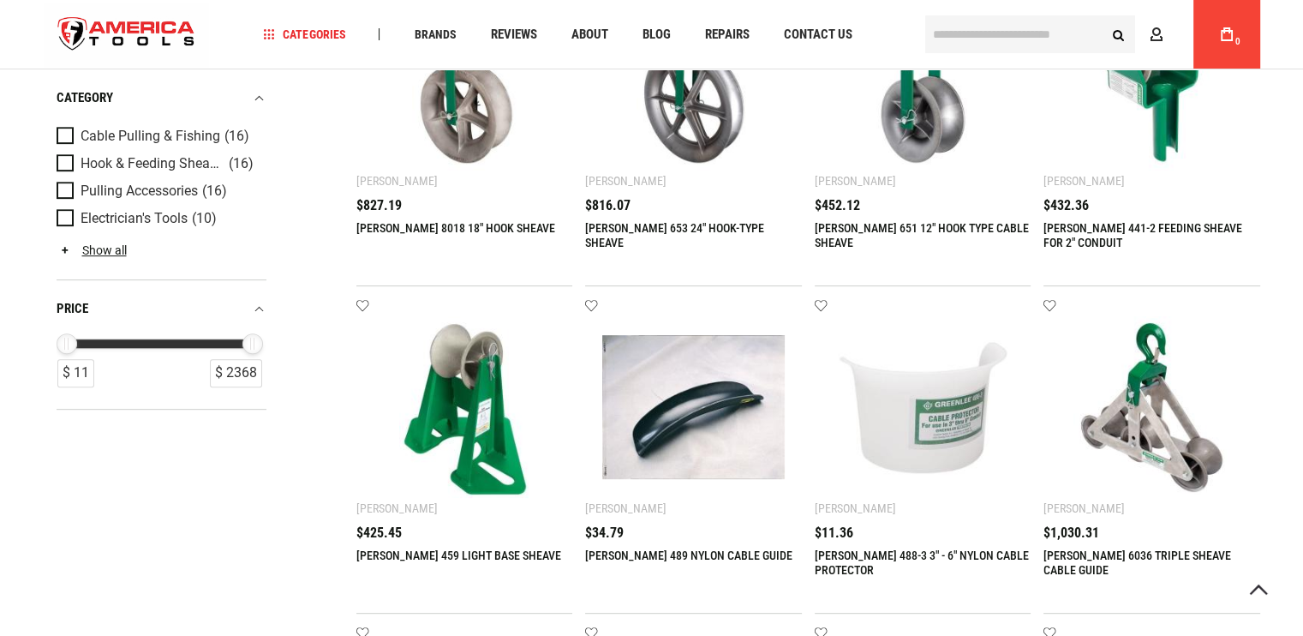
scroll to position [857, 0]
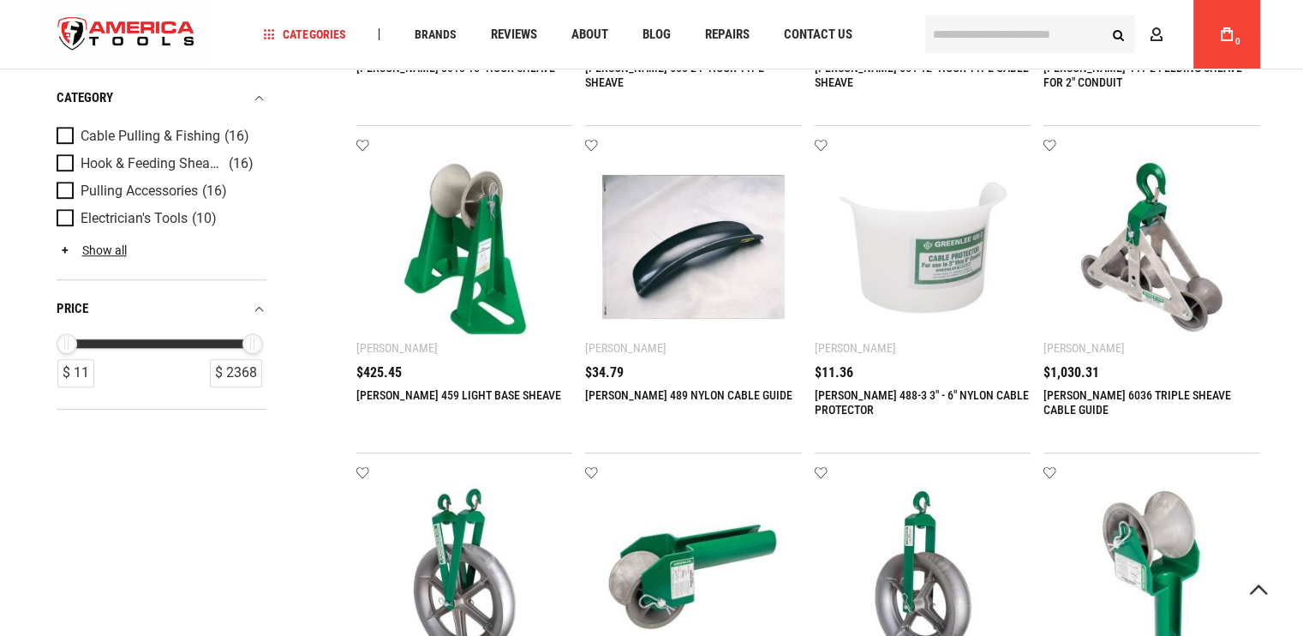
click at [911, 392] on link "[PERSON_NAME] 488-3 3" - 6" NYLON CABLE PROTECTOR" at bounding box center [922, 402] width 214 height 28
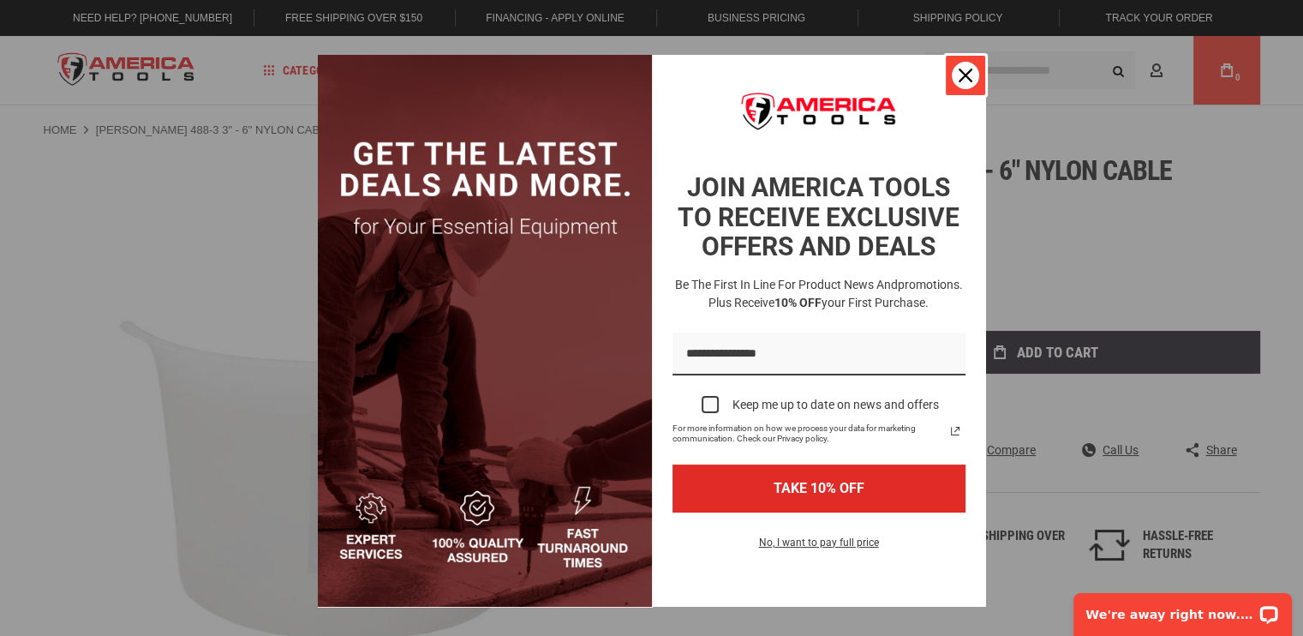
click at [966, 75] on div "Close" at bounding box center [965, 75] width 27 height 27
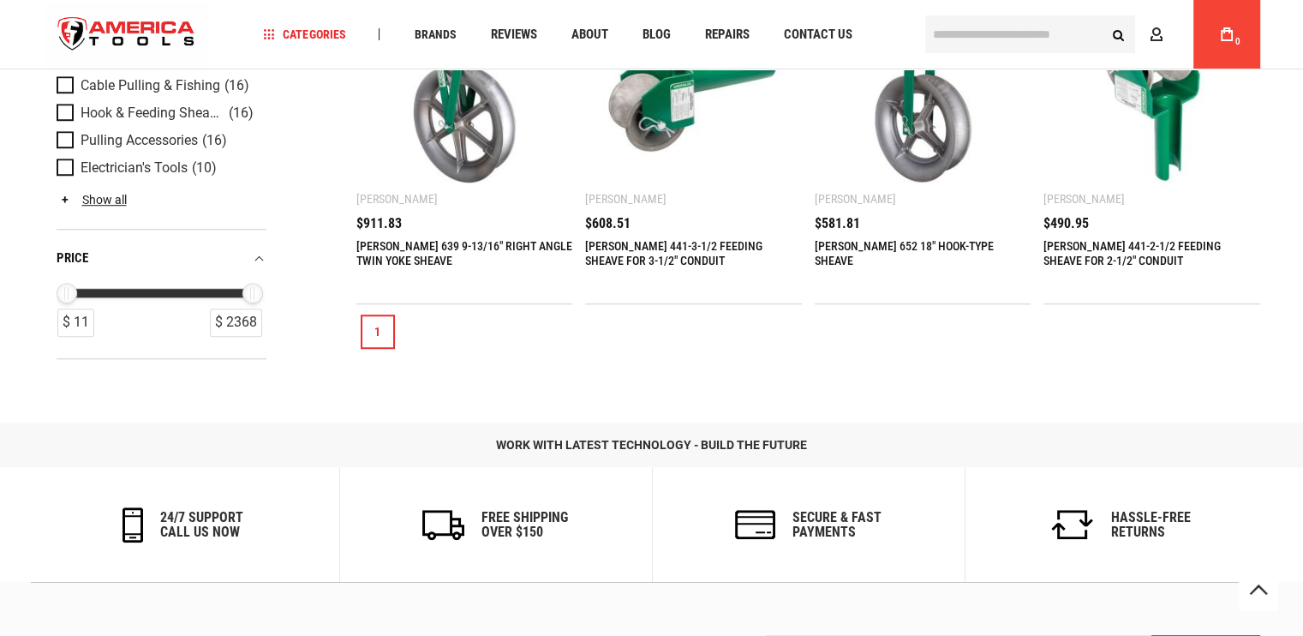
scroll to position [1542, 0]
